Goal: Transaction & Acquisition: Purchase product/service

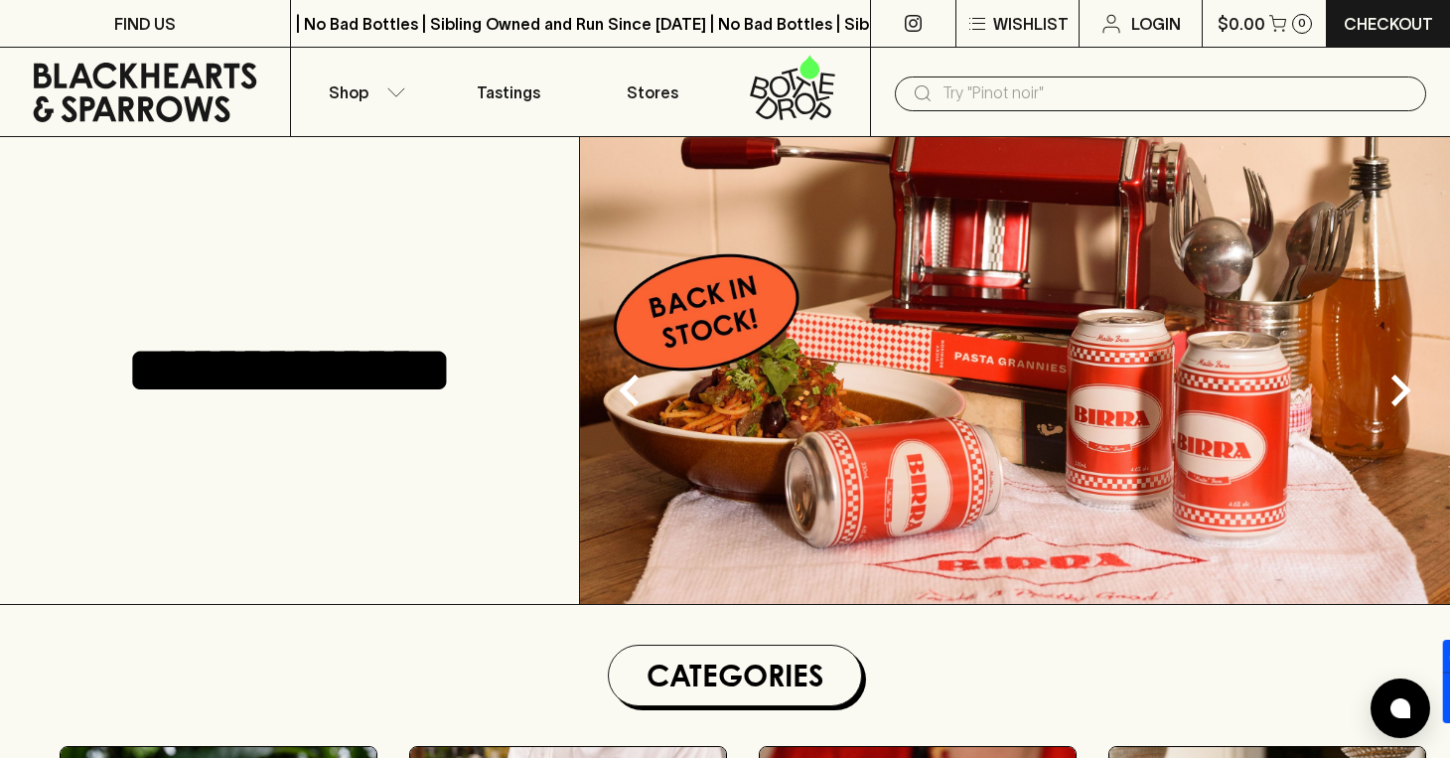
click at [966, 89] on input "text" at bounding box center [1176, 93] width 468 height 32
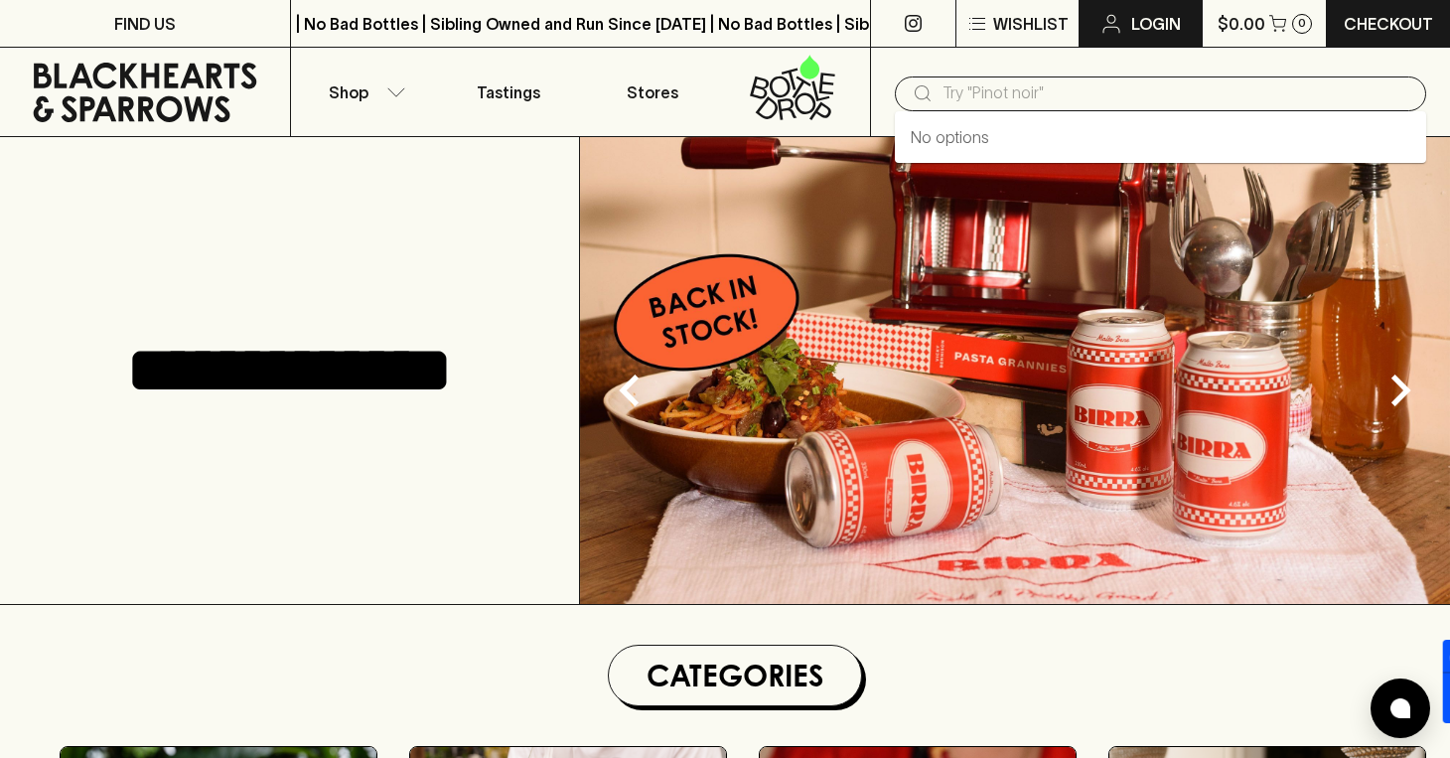
click at [1157, 21] on p "Login" at bounding box center [1156, 24] width 50 height 24
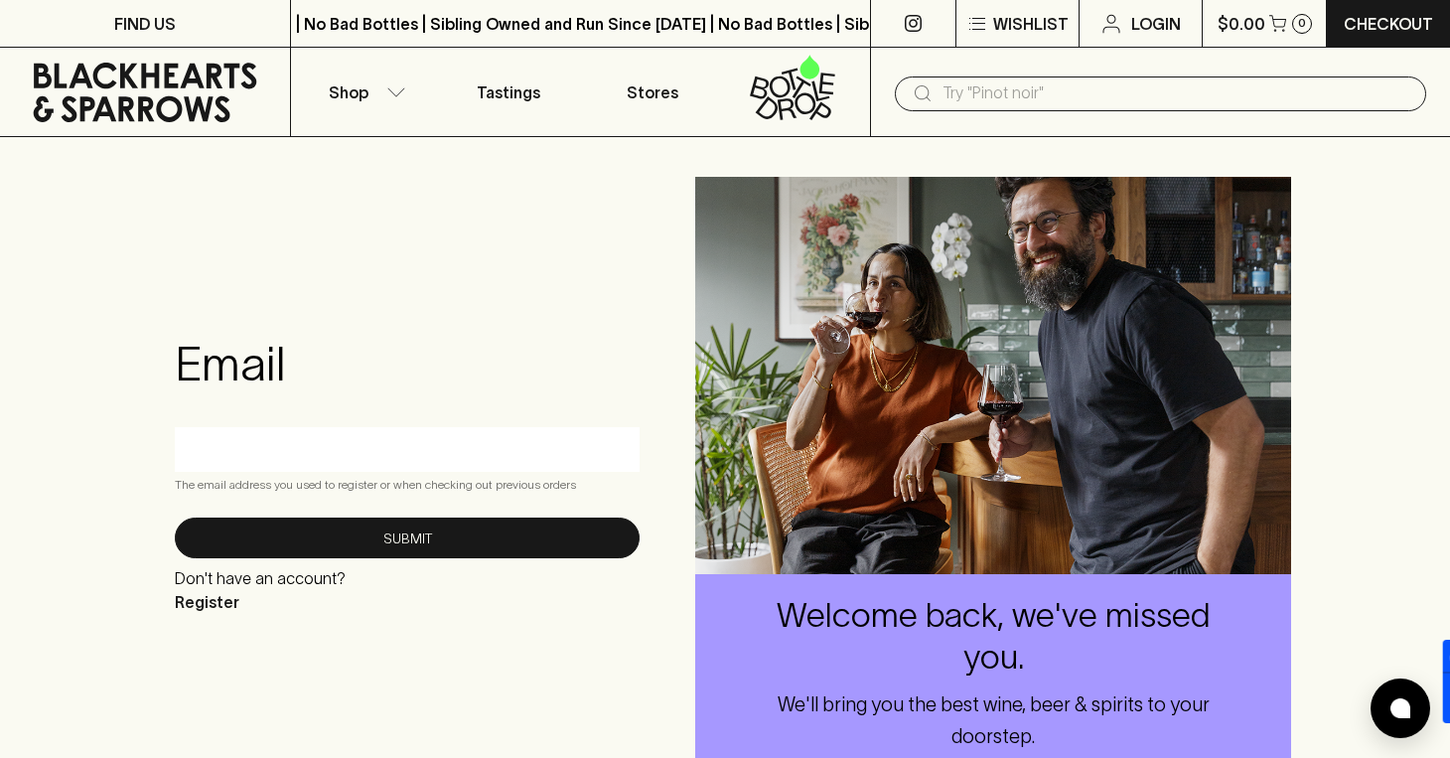
click at [345, 451] on input "text" at bounding box center [407, 449] width 435 height 32
type input "[PERSON_NAME][EMAIL_ADDRESS][DOMAIN_NAME]"
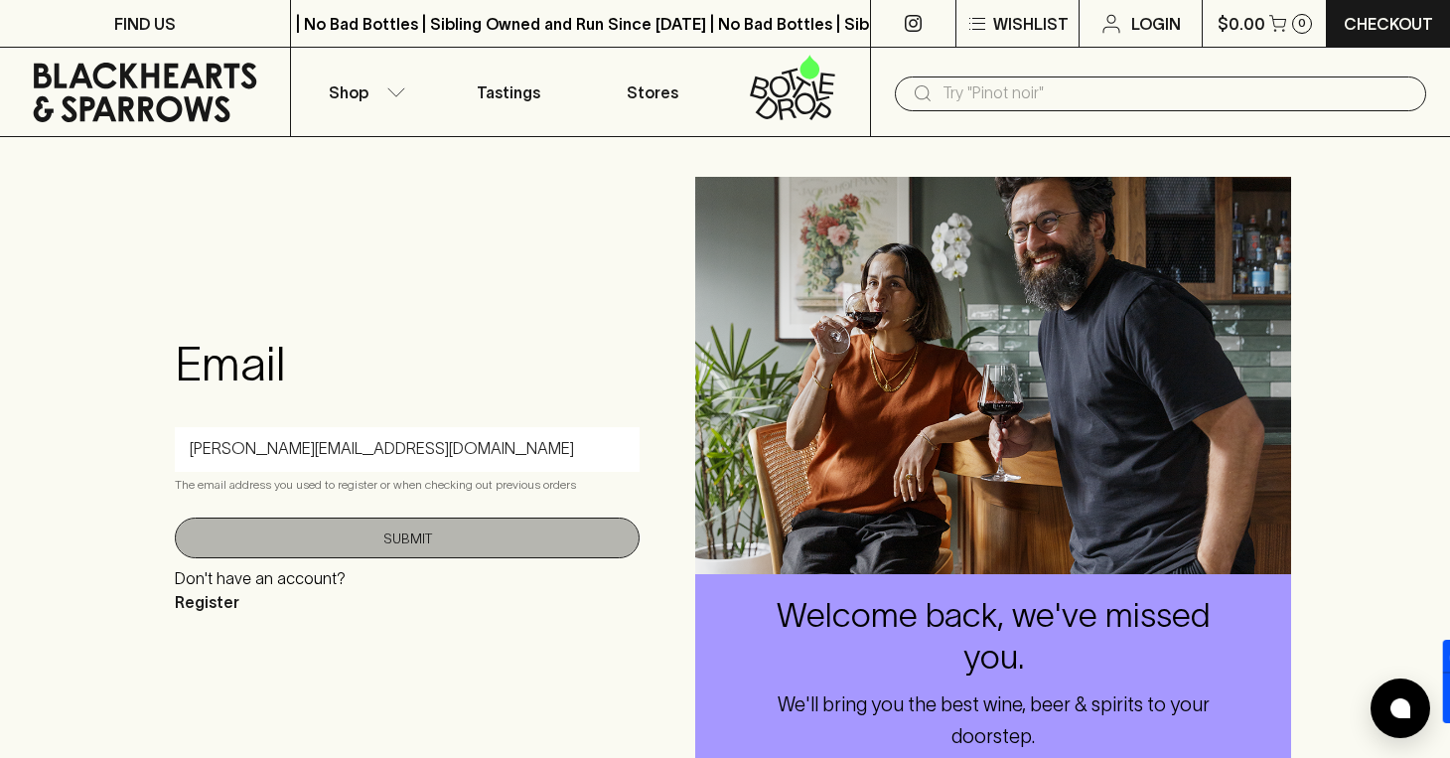
click at [385, 524] on button "Submit" at bounding box center [407, 537] width 465 height 41
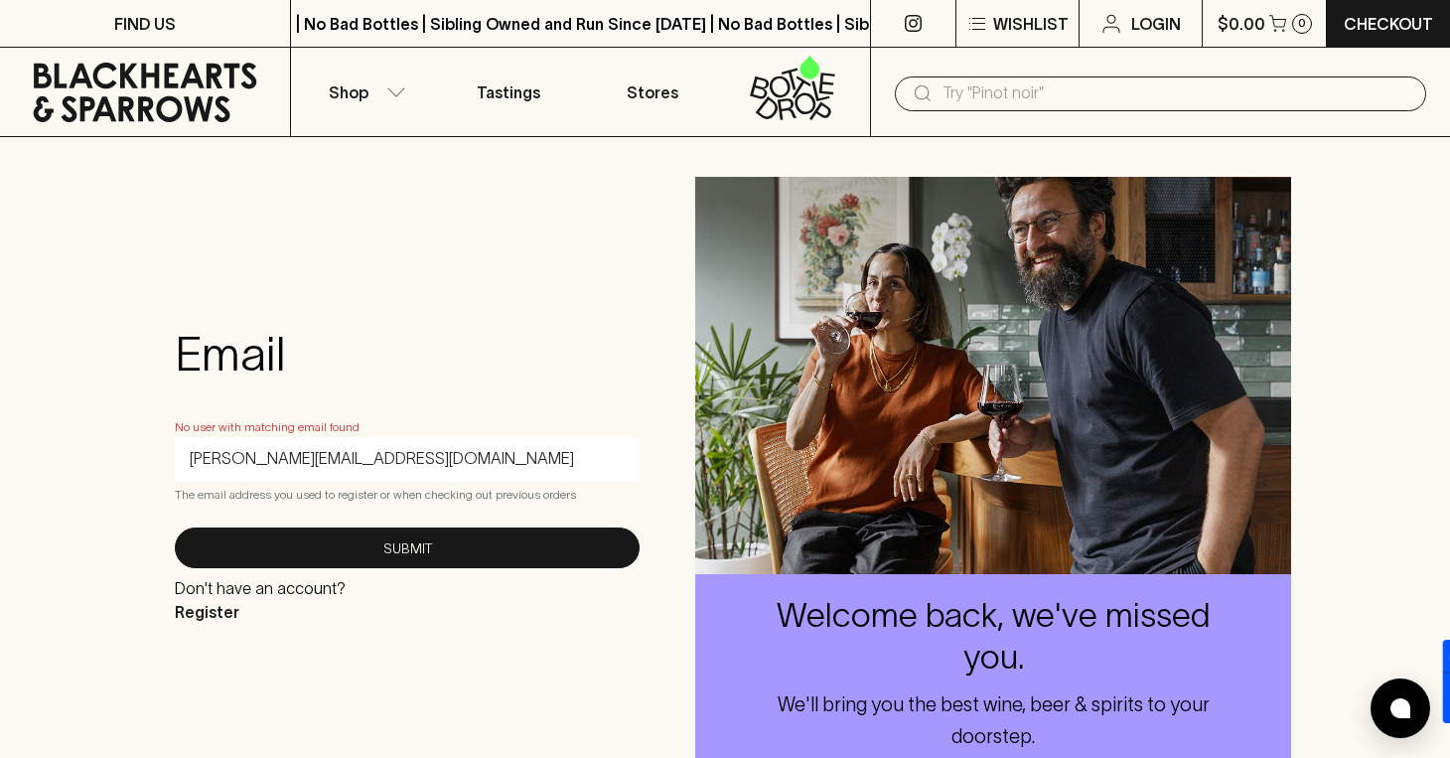
click at [1031, 99] on input "text" at bounding box center [1176, 93] width 468 height 32
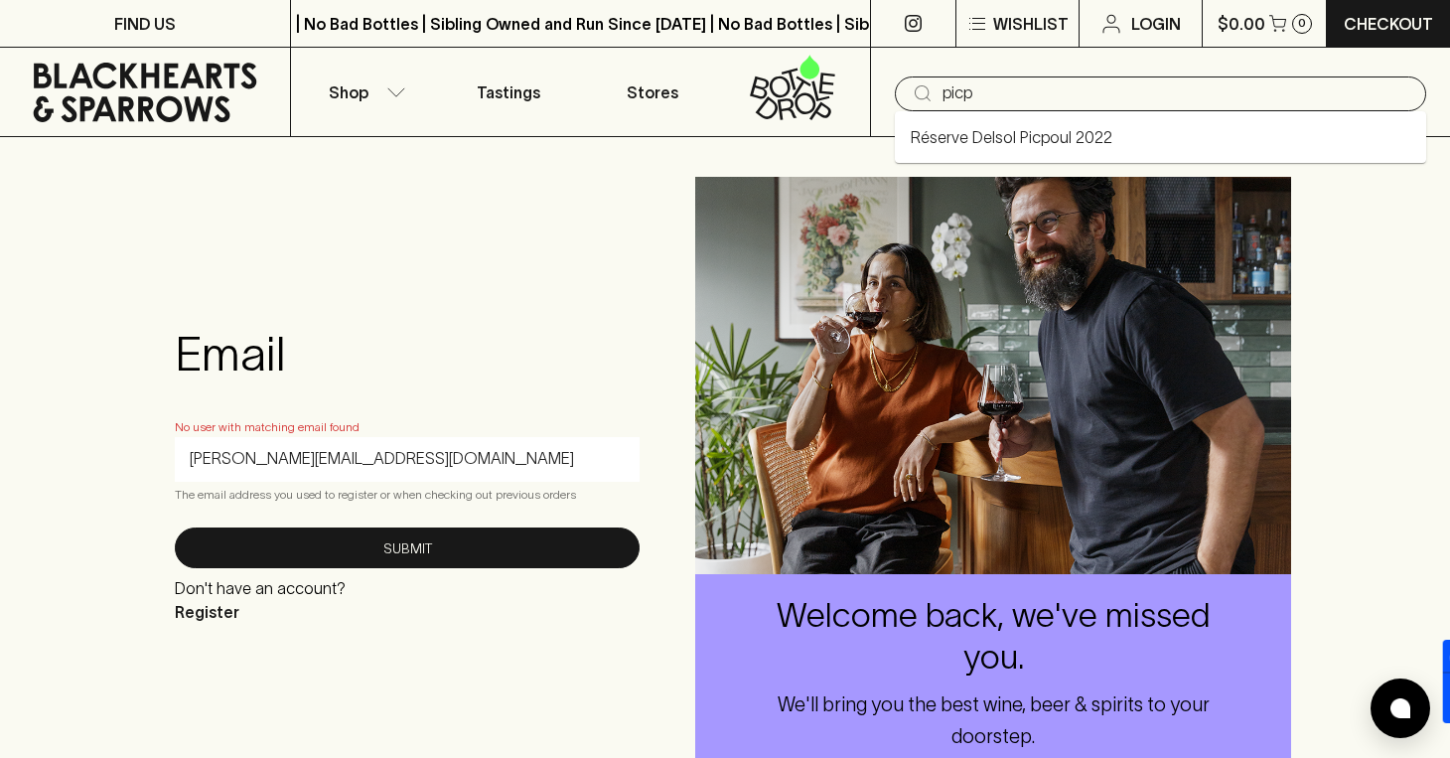
click at [1025, 142] on link "Réserve Delsol Picpoul 2022" at bounding box center [1012, 137] width 202 height 24
type input "Réserve Delsol Picpoul 2022"
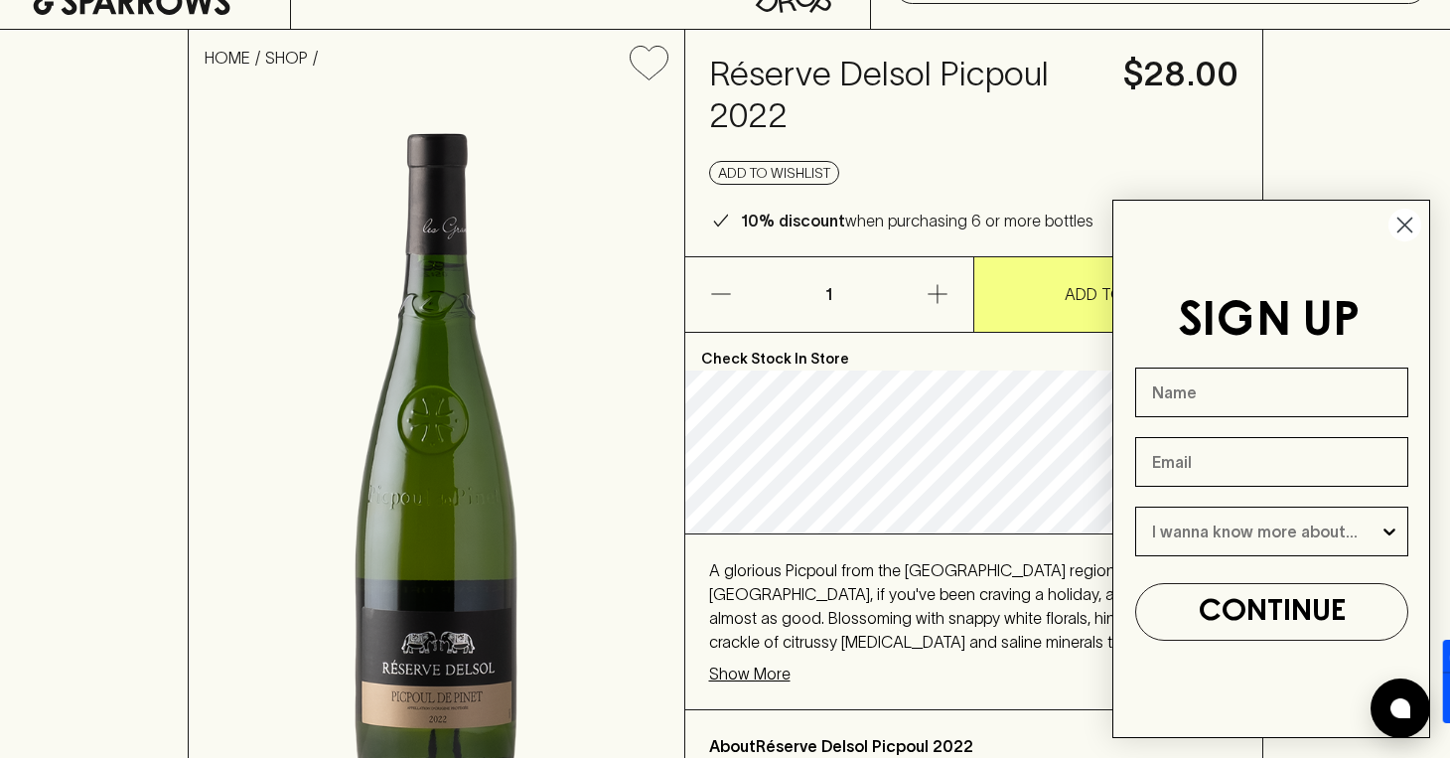
scroll to position [99, 0]
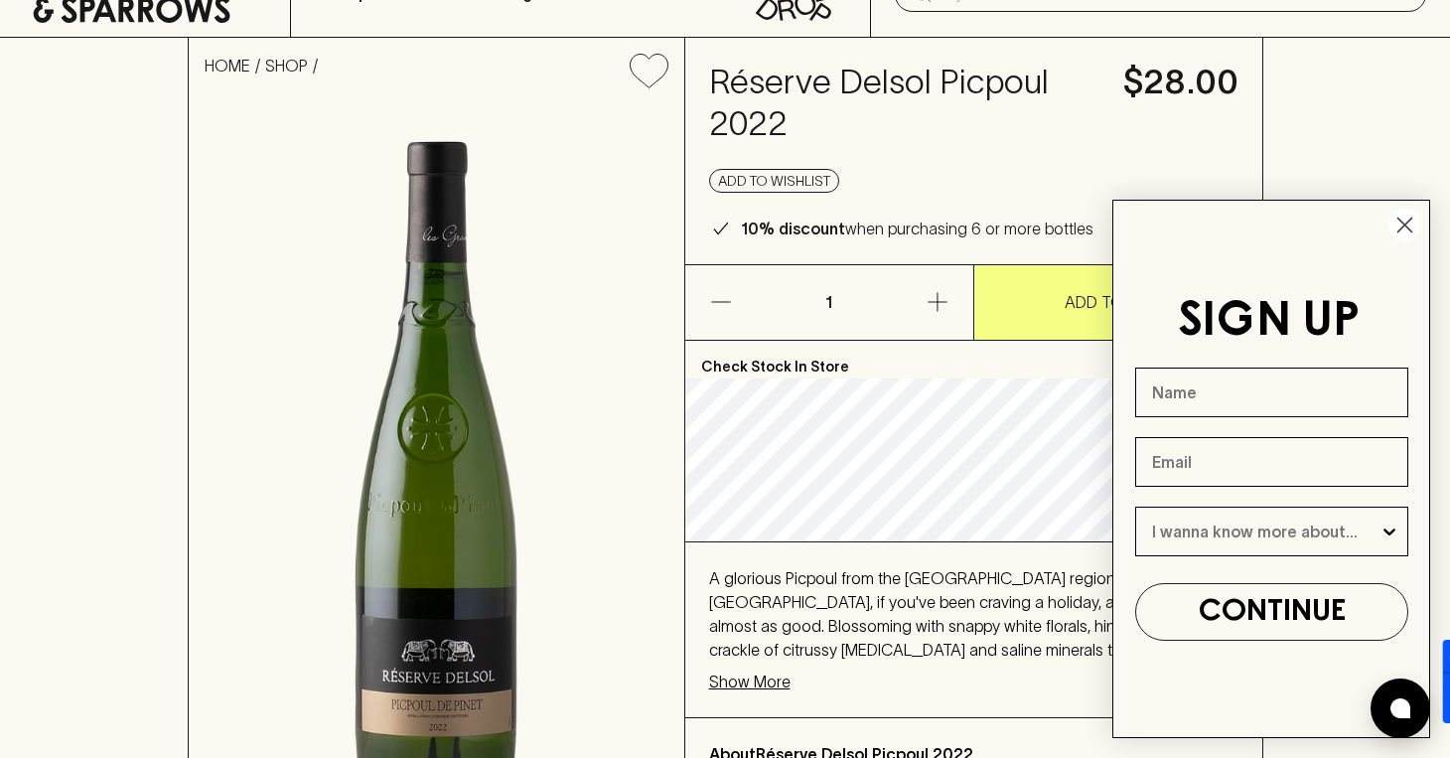
click at [1408, 225] on circle "Close dialog" at bounding box center [1404, 225] width 33 height 33
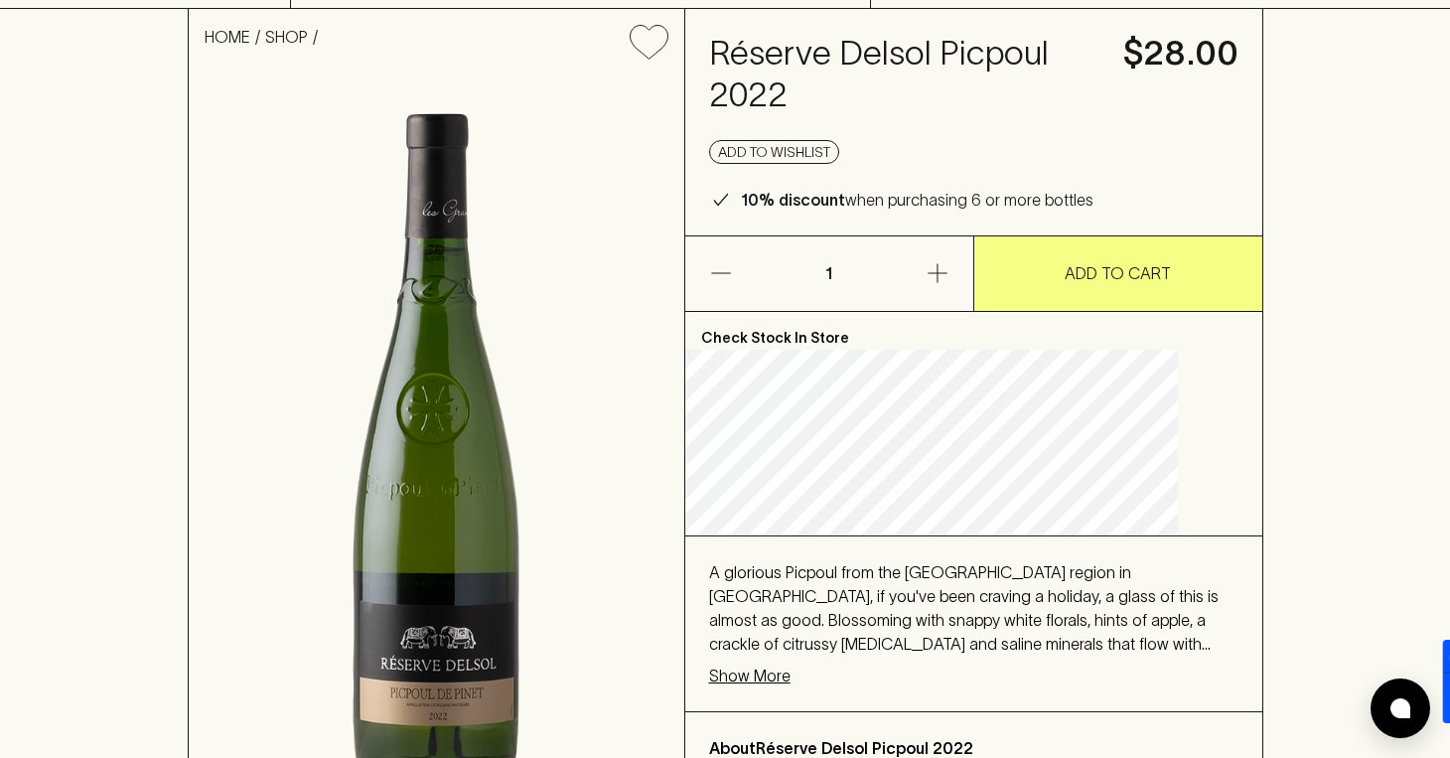
scroll to position [0, 0]
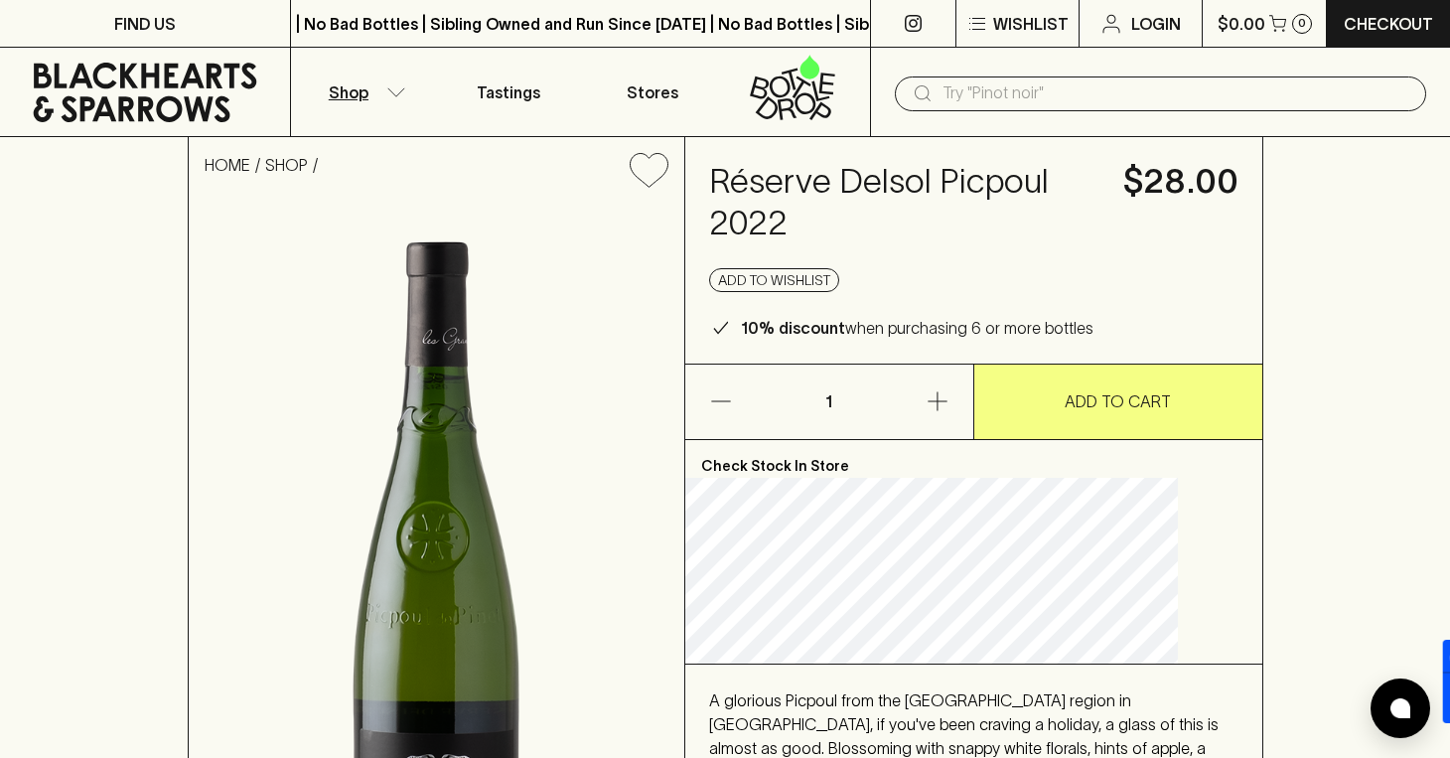
click at [370, 87] on button "Shop" at bounding box center [363, 92] width 145 height 88
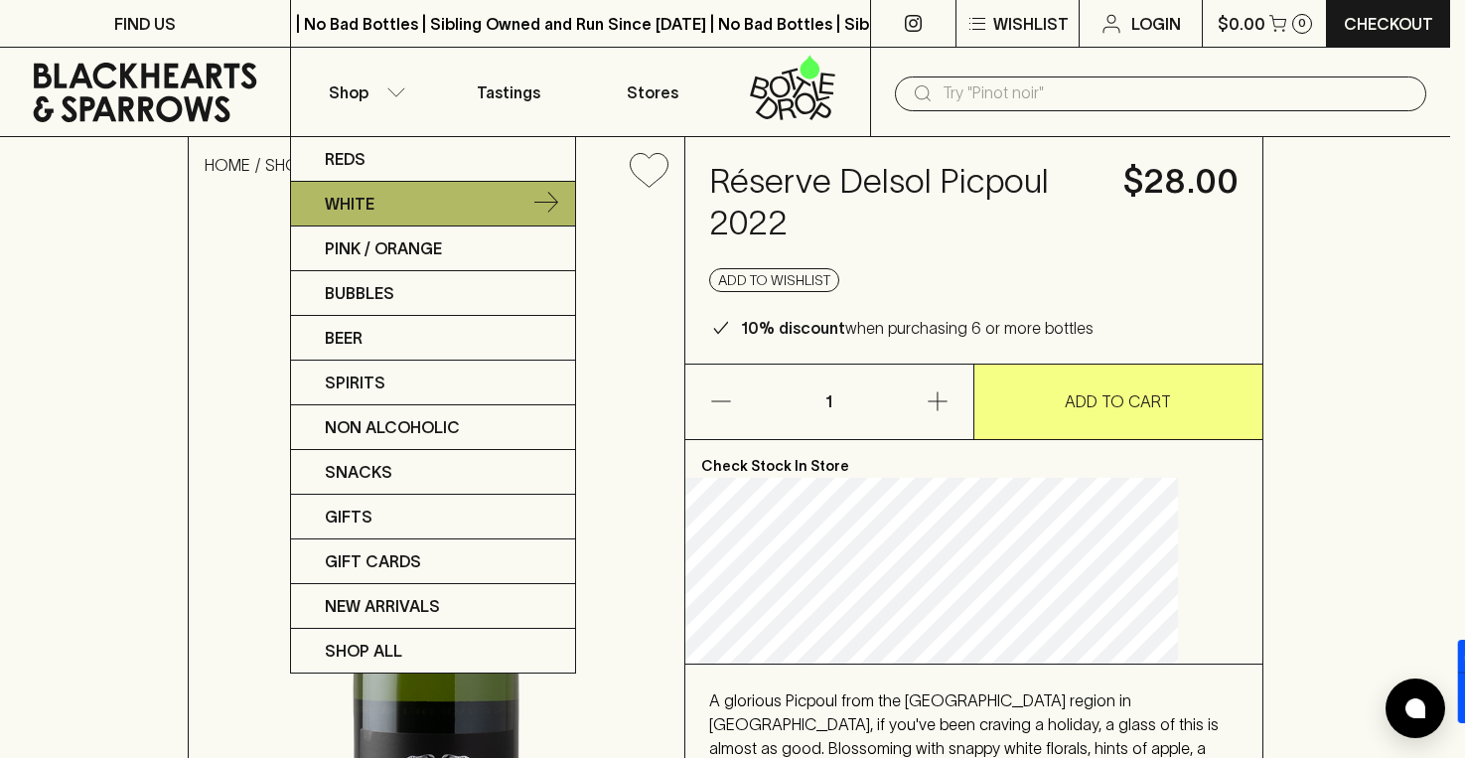
click at [348, 202] on p "White" at bounding box center [350, 204] width 50 height 24
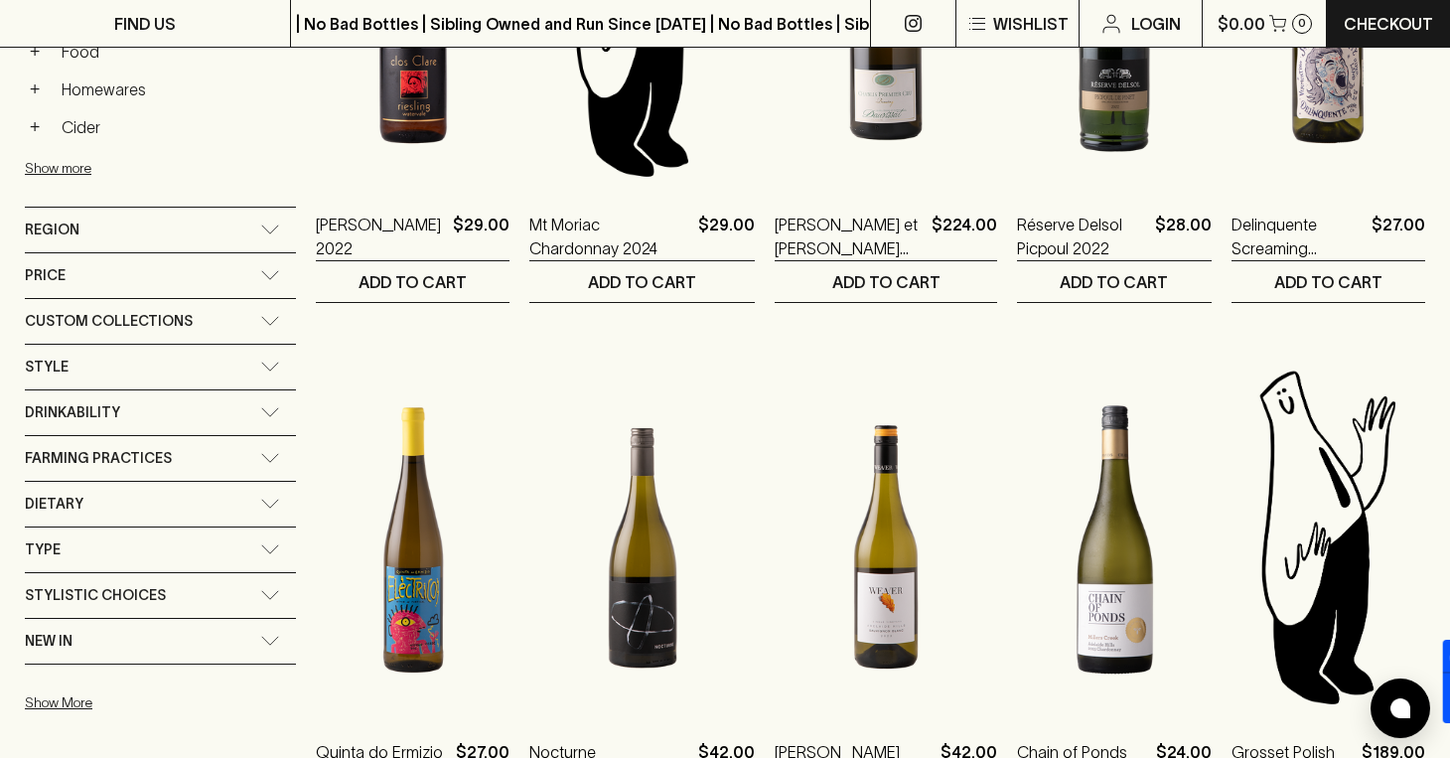
scroll to position [894, 0]
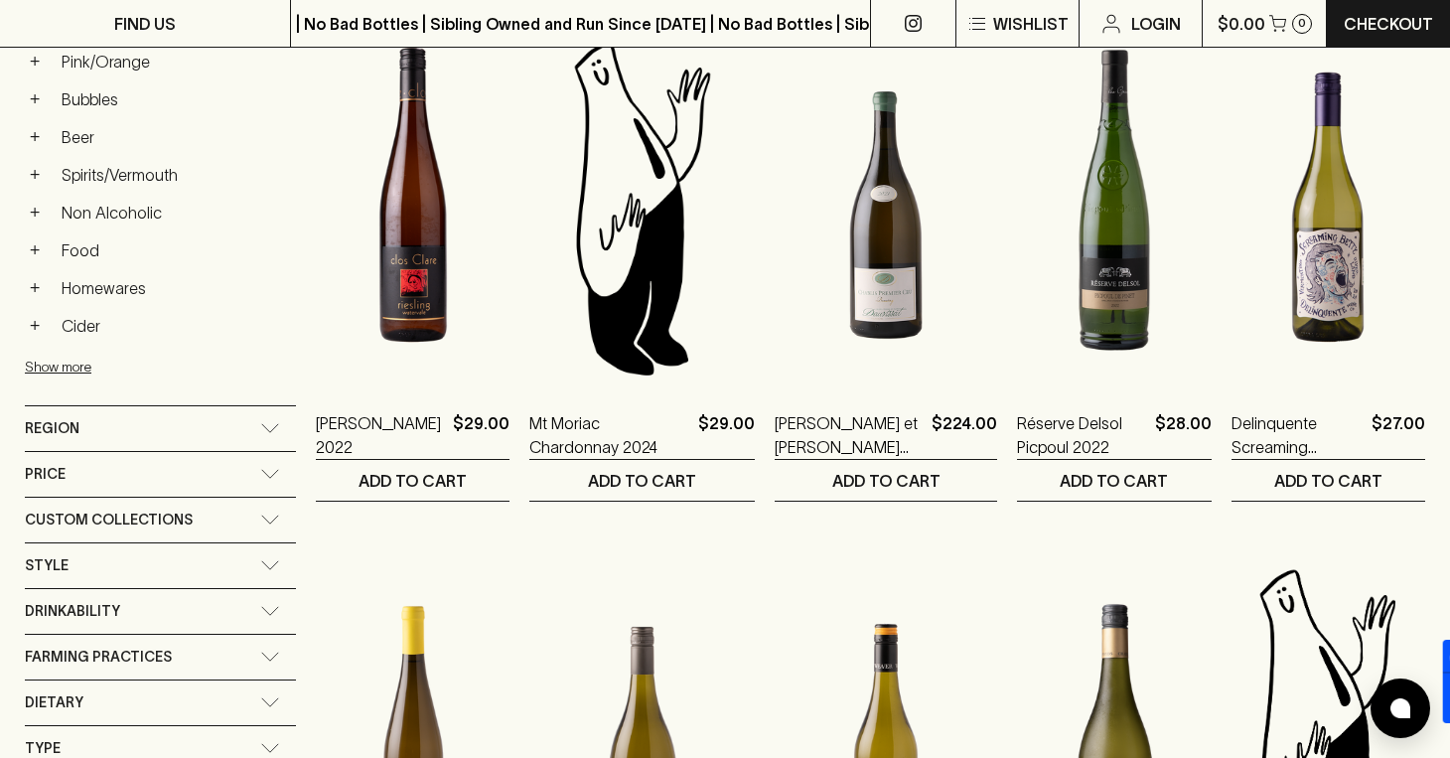
click at [176, 421] on div "Region" at bounding box center [142, 428] width 235 height 25
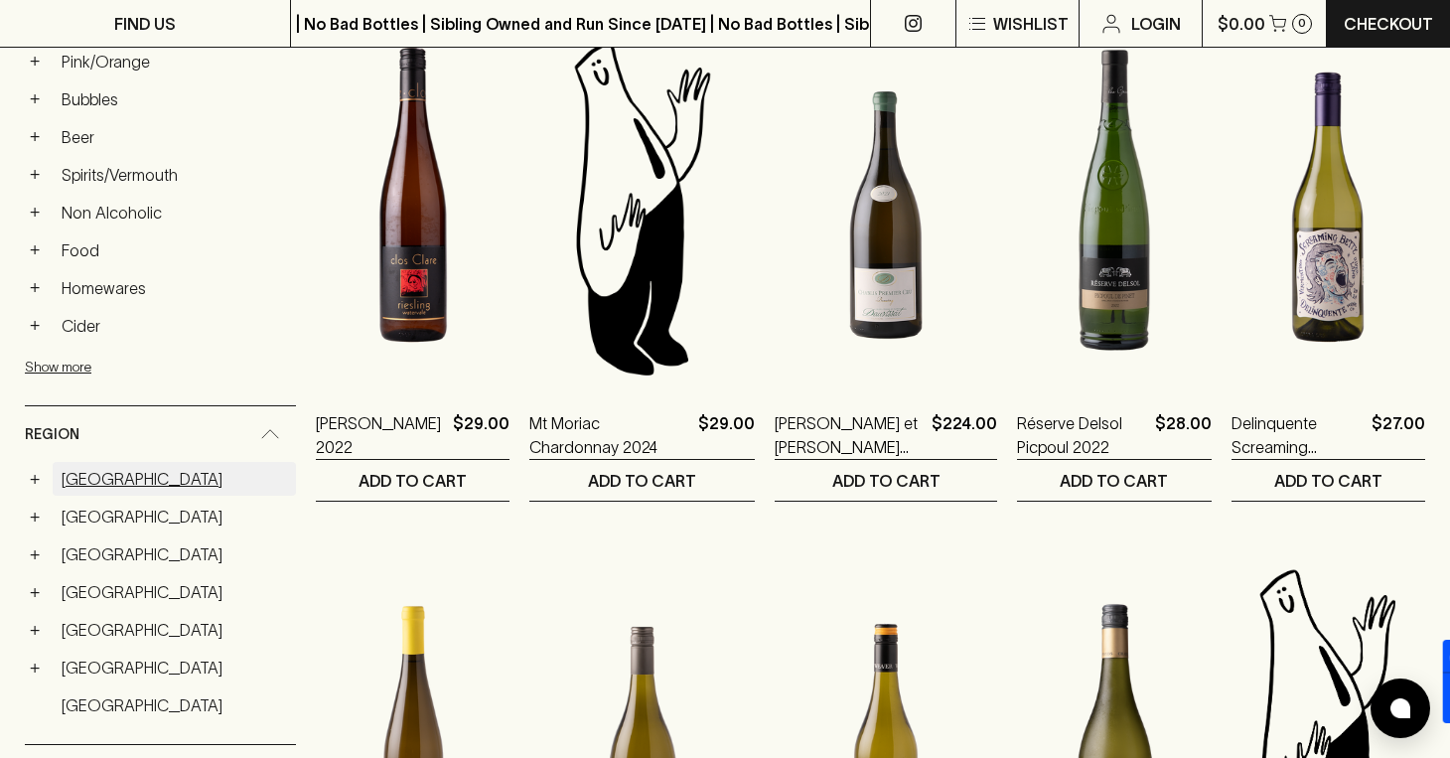
click at [92, 480] on link "[GEOGRAPHIC_DATA]" at bounding box center [174, 479] width 243 height 34
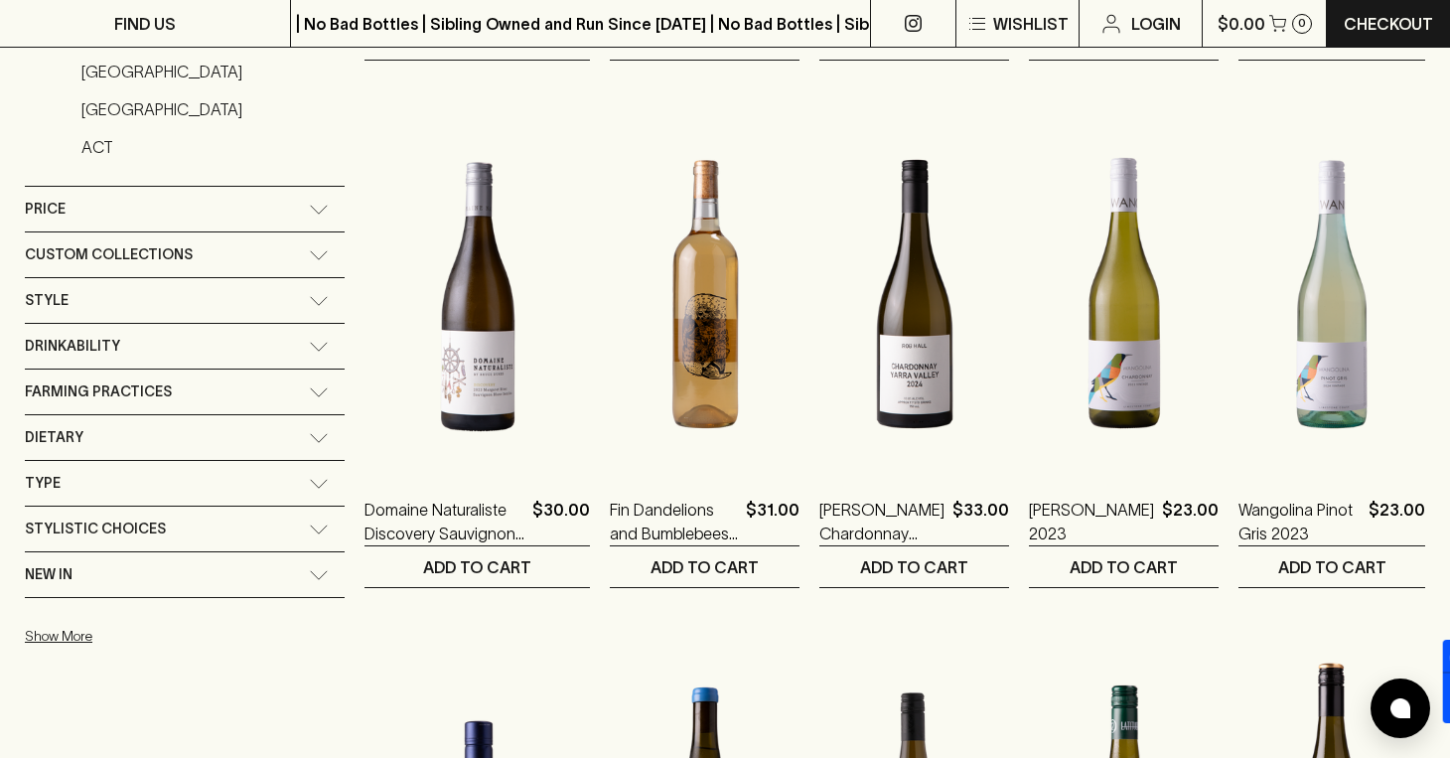
scroll to position [1327, 0]
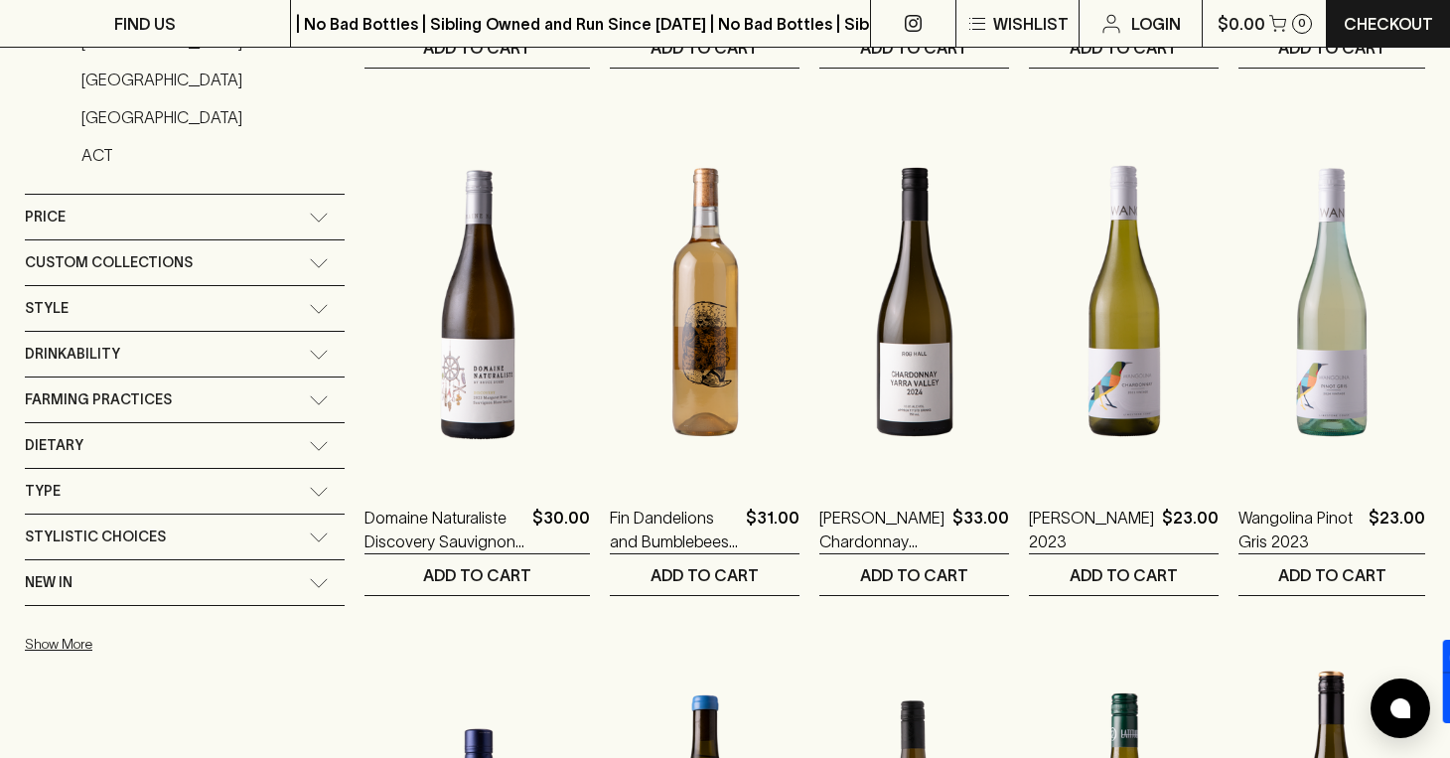
click at [110, 348] on span "Drinkability" at bounding box center [72, 354] width 95 height 25
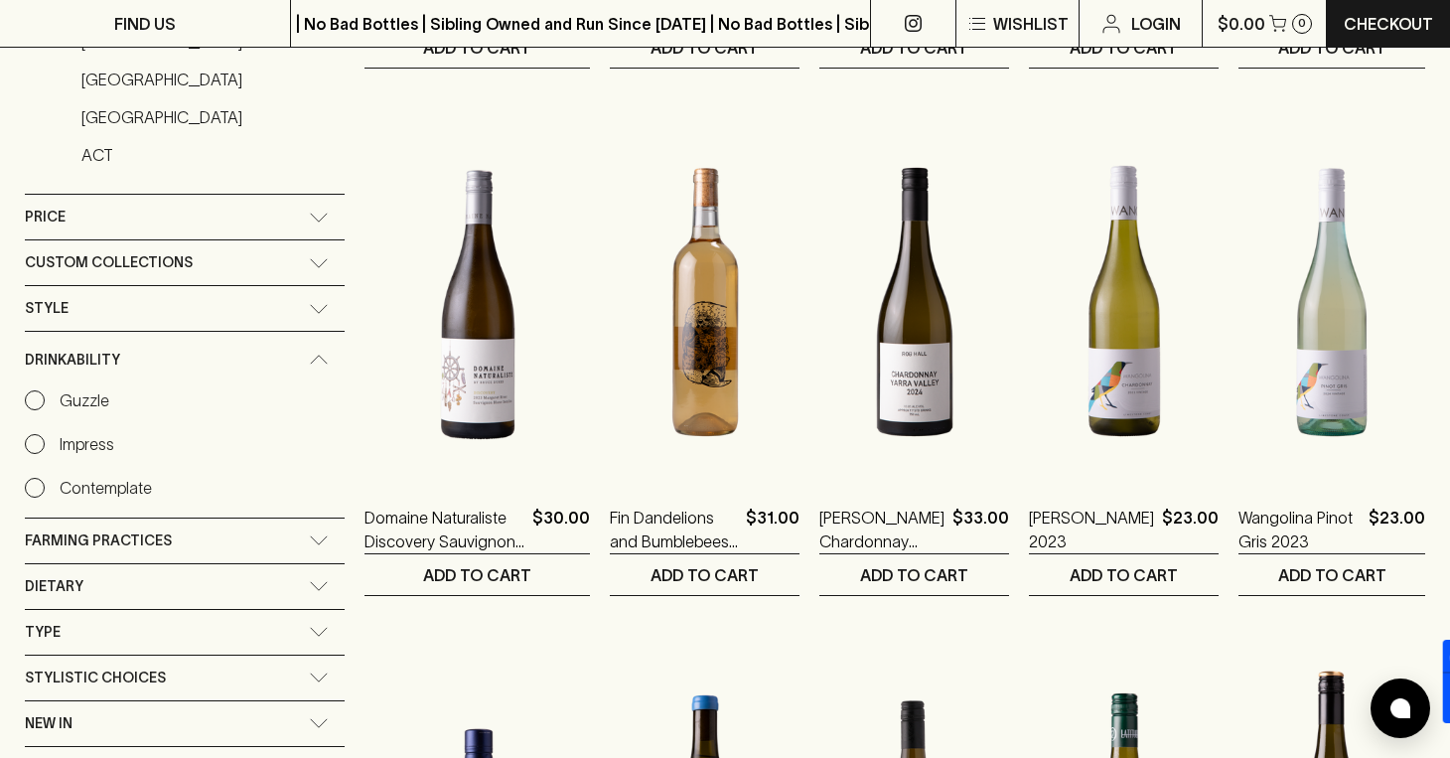
click at [103, 384] on div "Drinkability" at bounding box center [185, 360] width 320 height 57
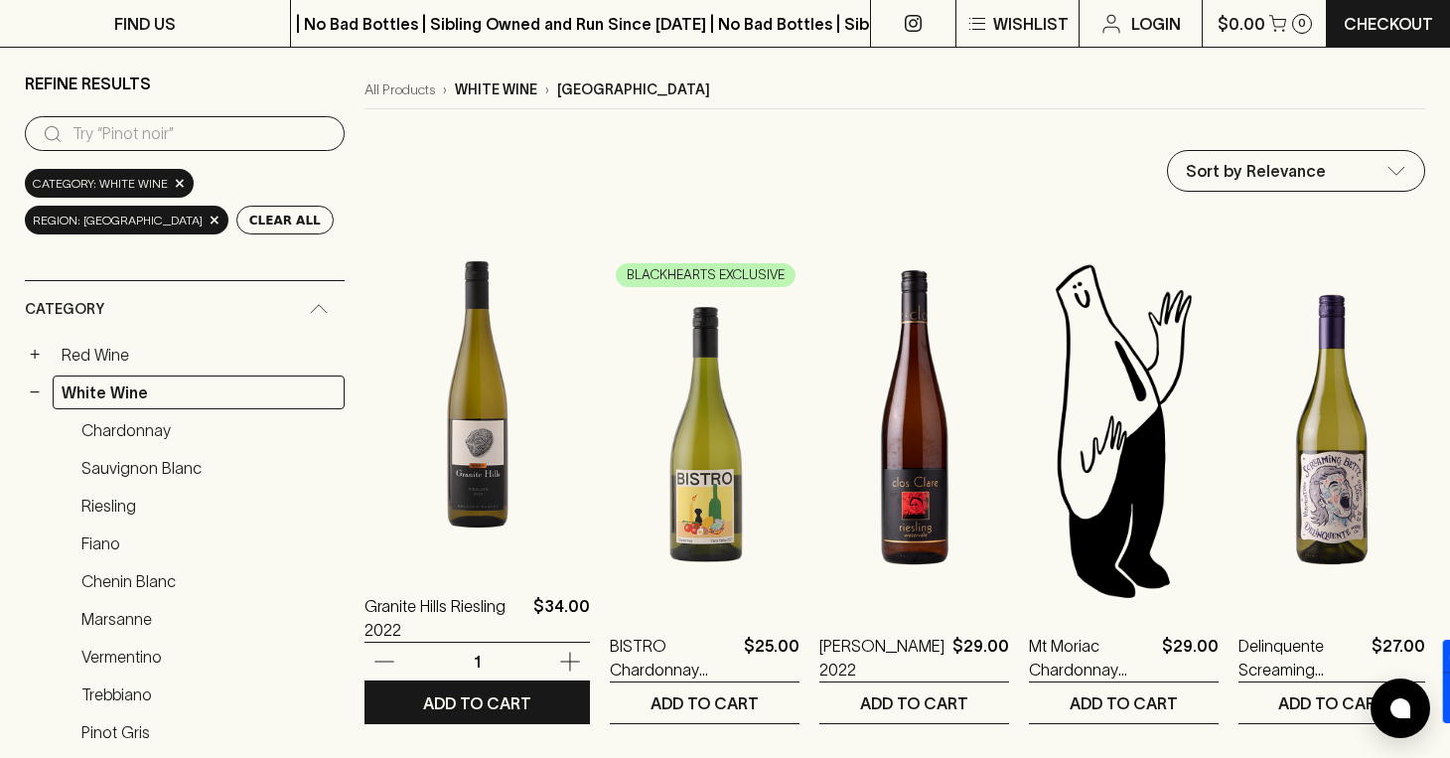
scroll to position [298, 0]
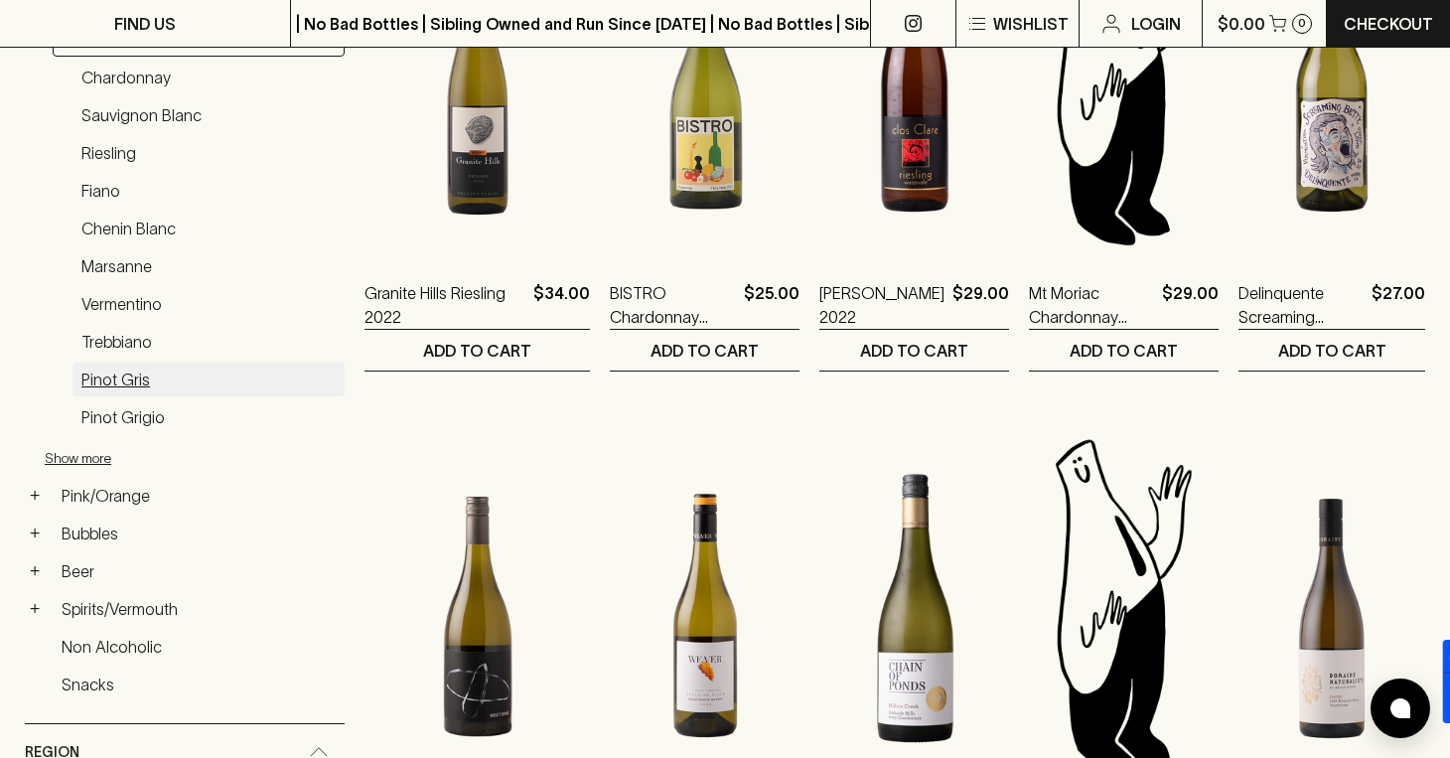
click at [130, 384] on link "Pinot Gris" at bounding box center [208, 379] width 272 height 34
